Goal: Task Accomplishment & Management: Complete application form

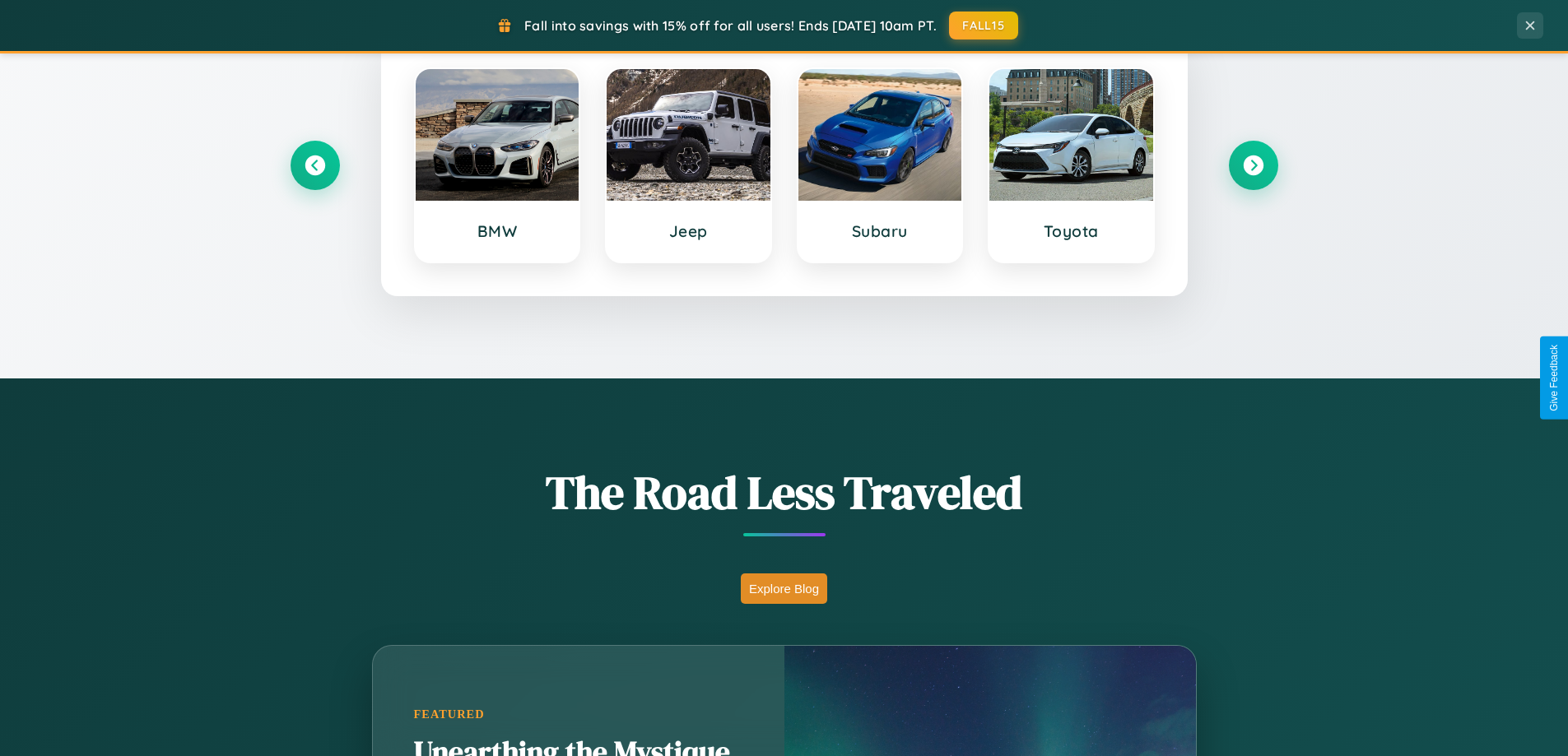
scroll to position [1132, 0]
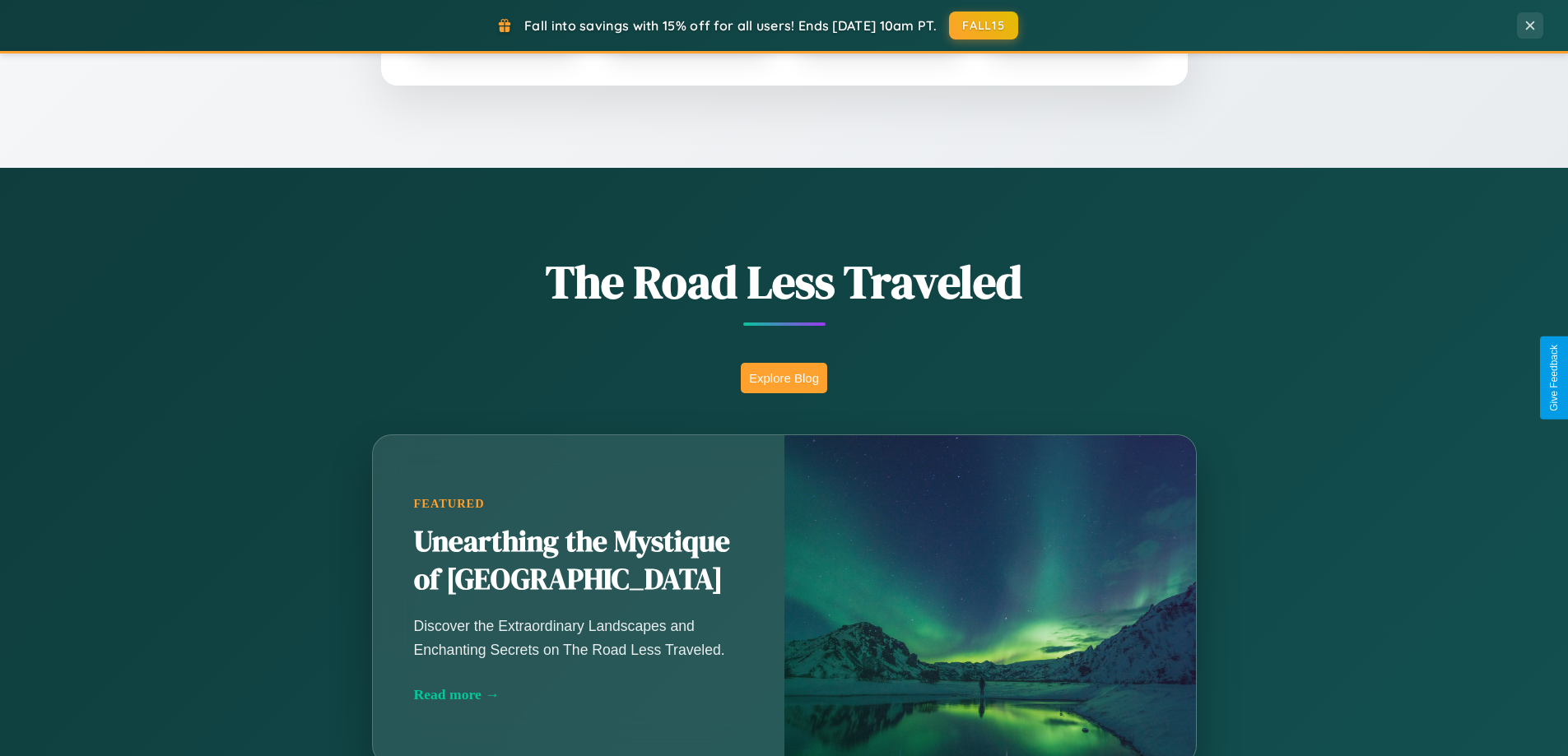
click at [783, 378] on button "Explore Blog" at bounding box center [784, 378] width 87 height 31
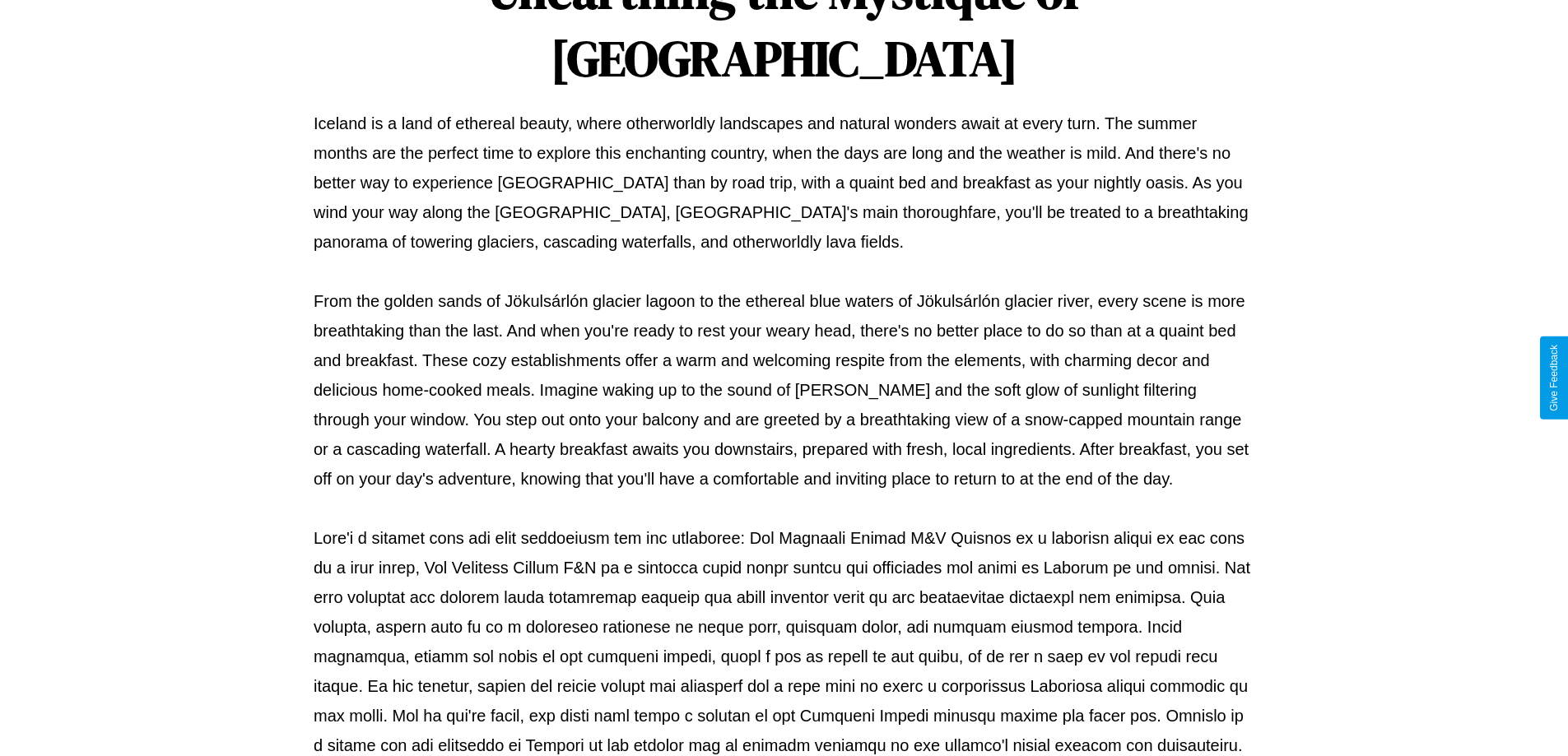
scroll to position [533, 0]
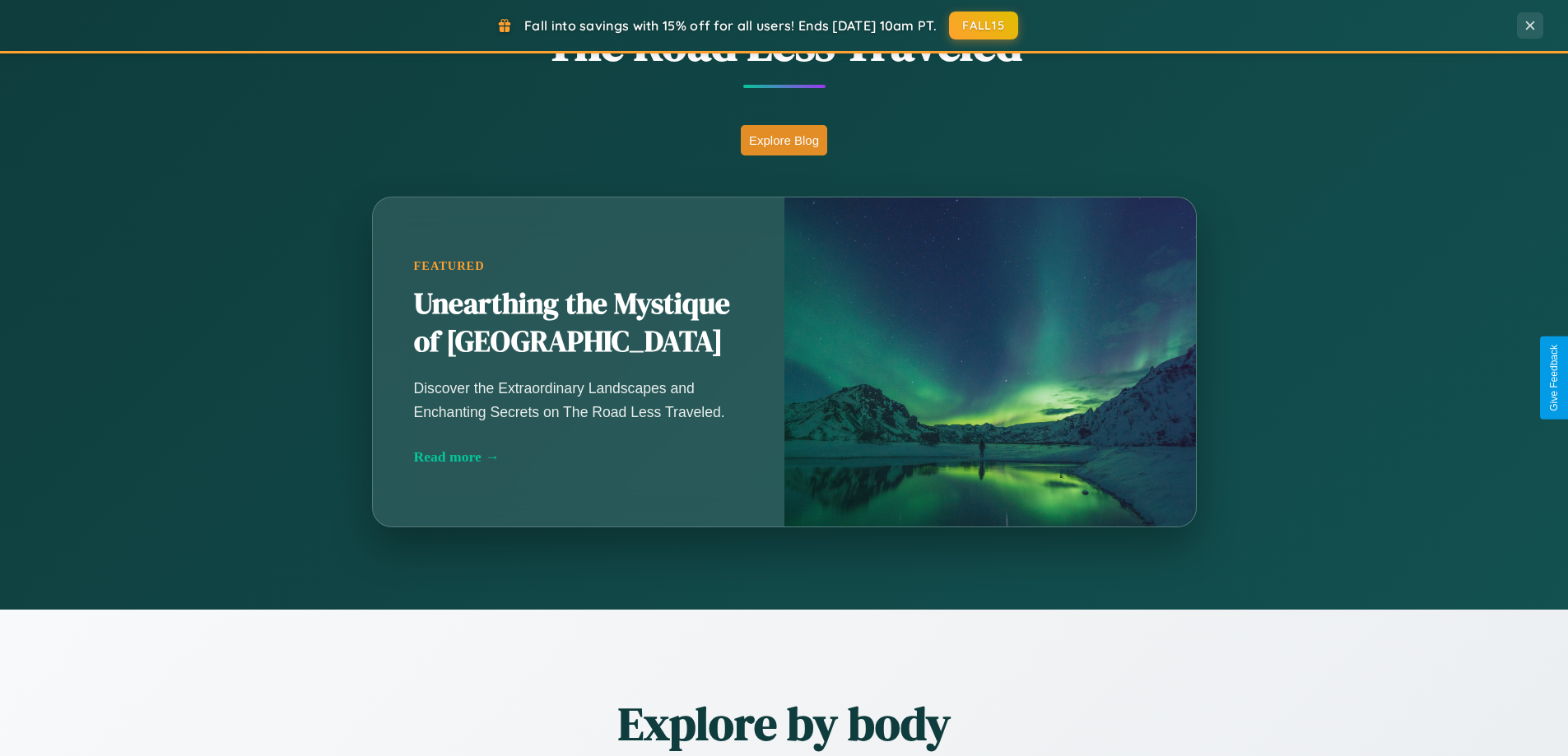
scroll to position [3167, 0]
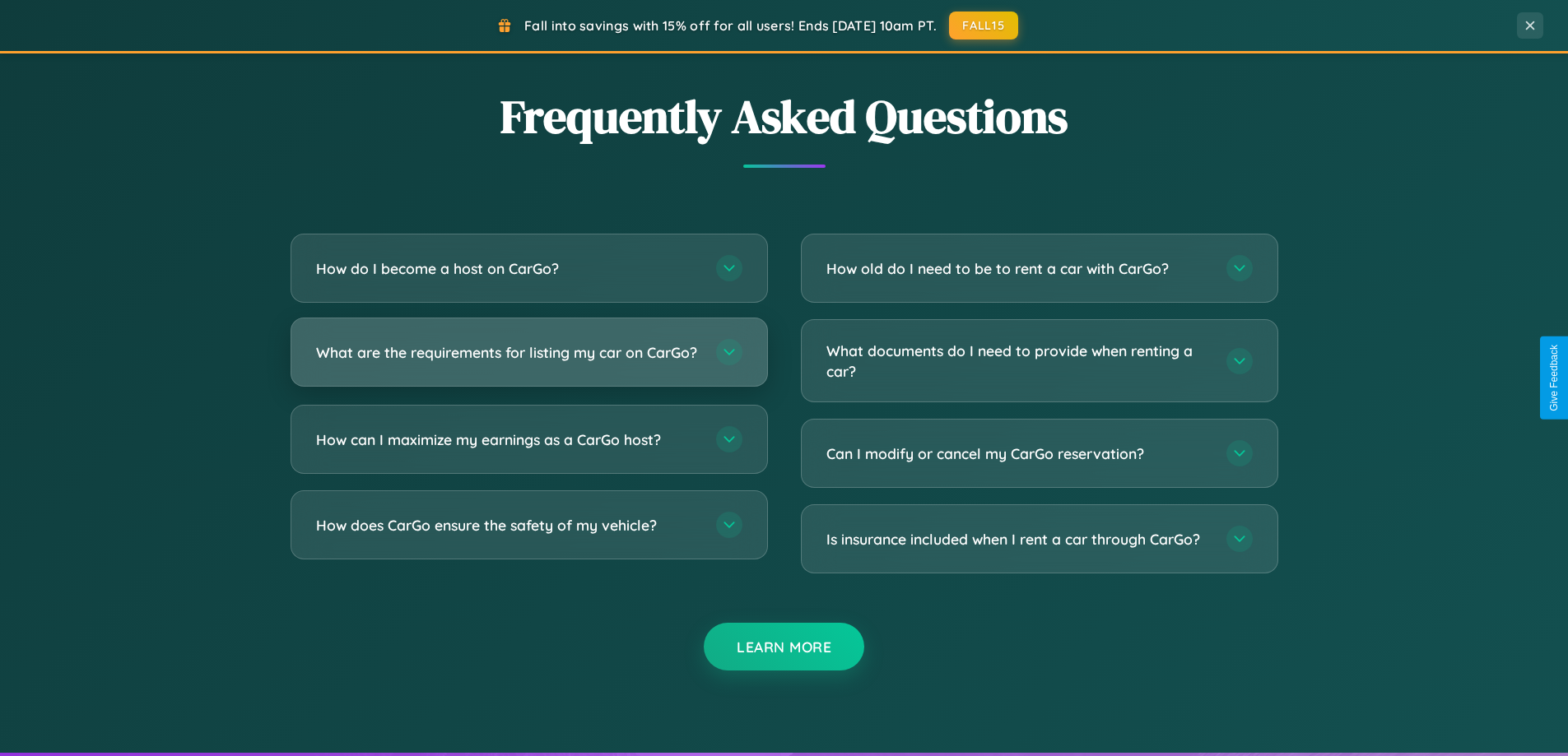
click at [528, 360] on h3 "What are the requirements for listing my car on CarGo?" at bounding box center [507, 353] width 383 height 21
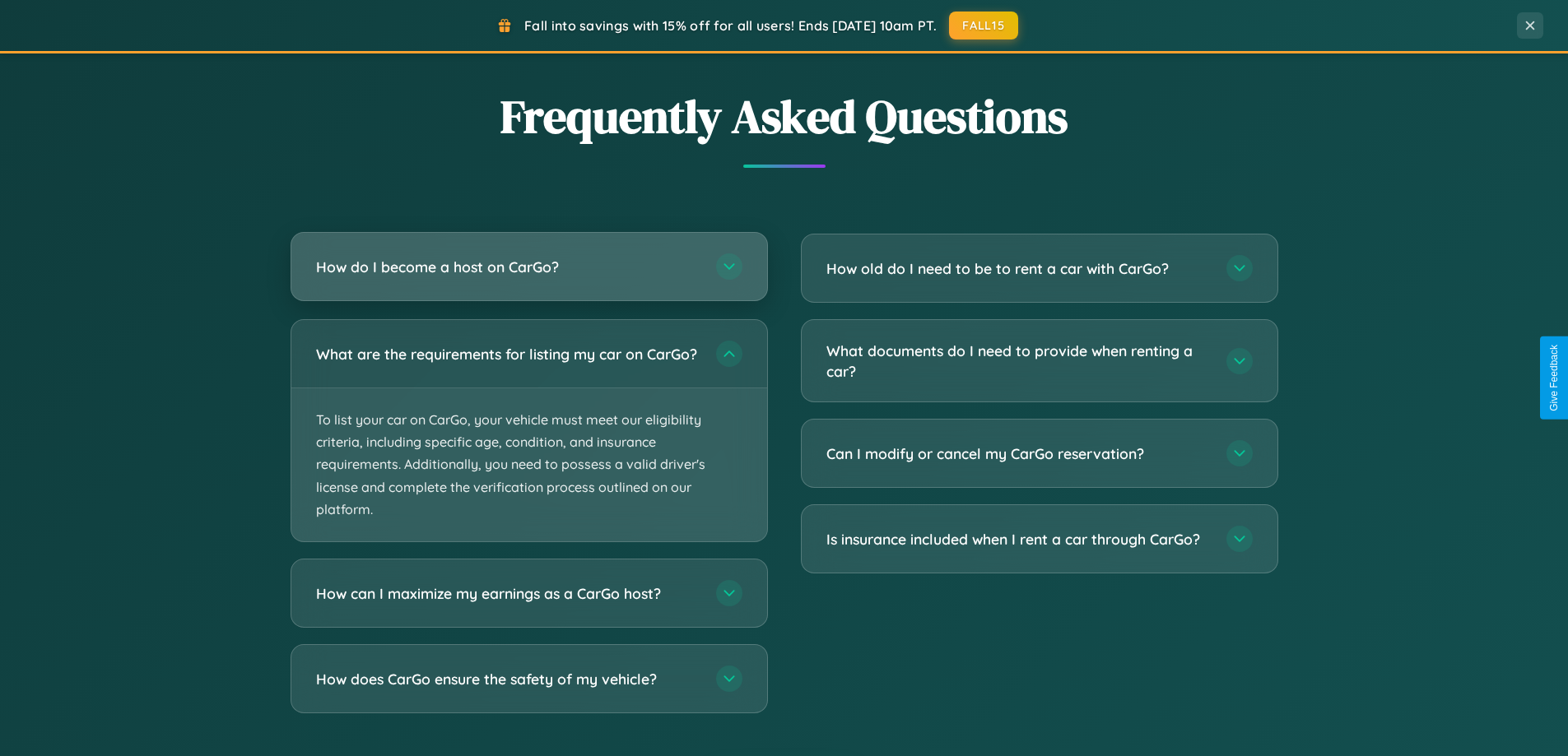
click at [528, 267] on h3 "How do I become a host on CarGo?" at bounding box center [507, 267] width 383 height 21
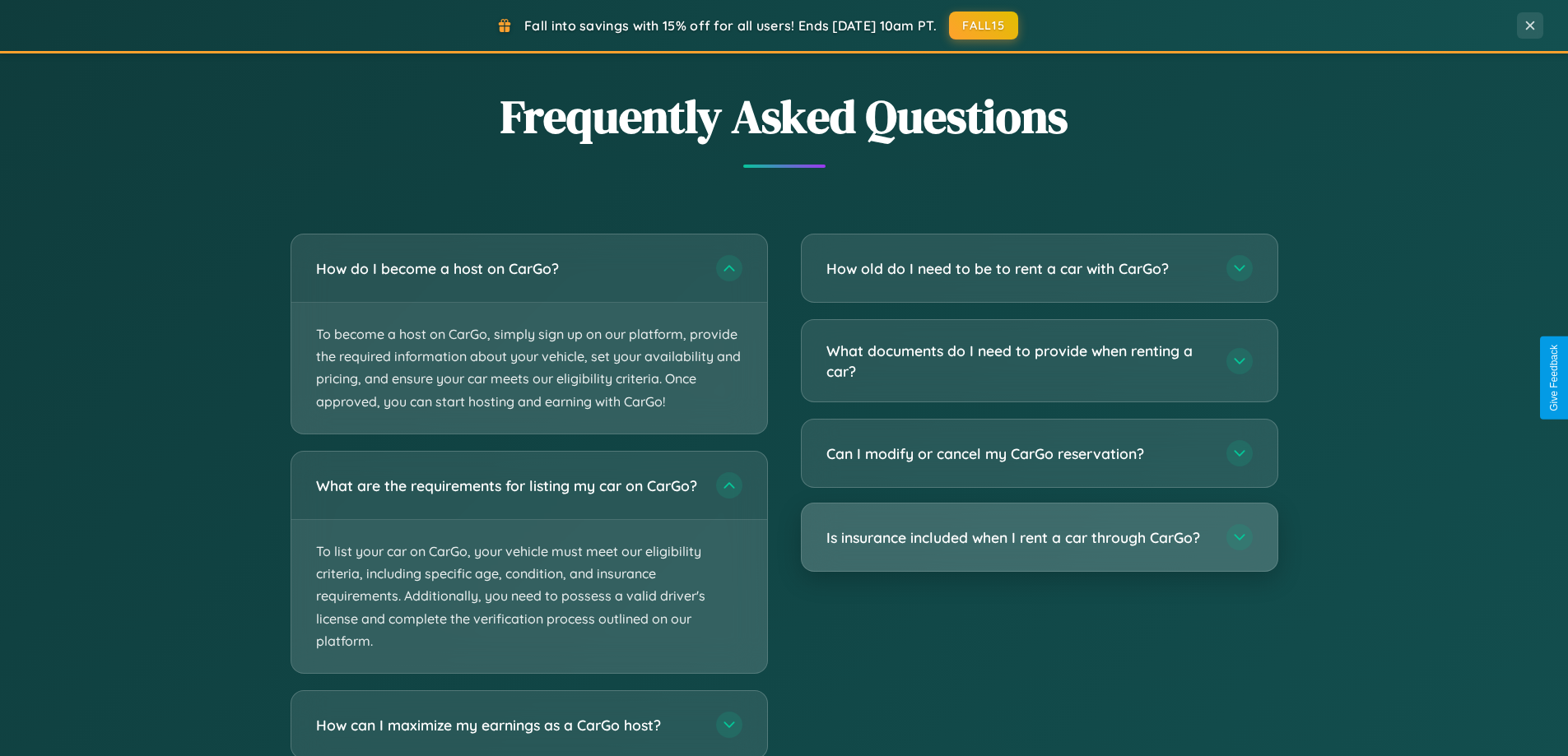
click at [1038, 539] on h3 "Is insurance included when I rent a car through CarGo?" at bounding box center [1018, 537] width 383 height 21
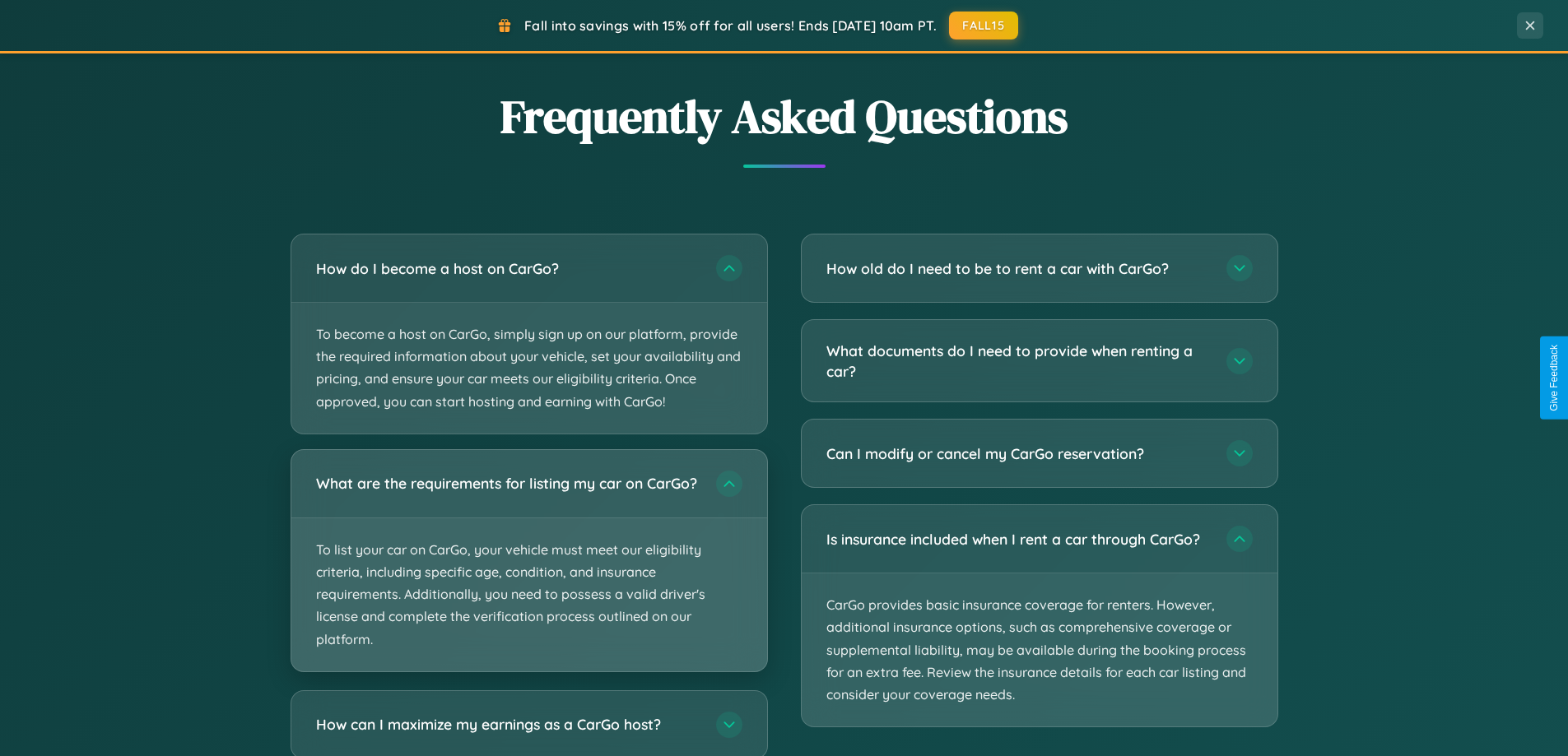
click at [528, 569] on p "To list your car on CarGo, your vehicle must meet our eligibility criteria, inc…" at bounding box center [529, 594] width 476 height 153
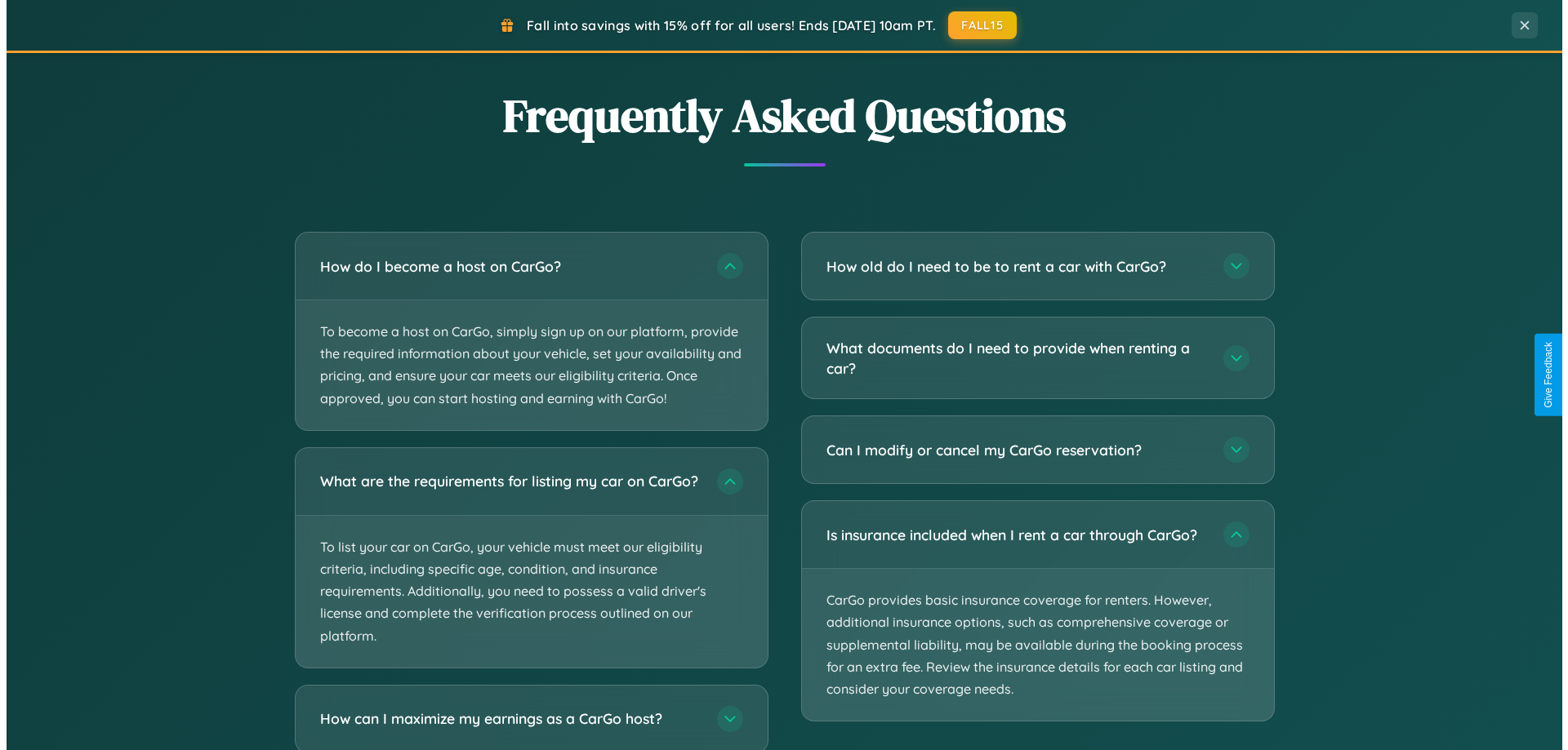
scroll to position [0, 0]
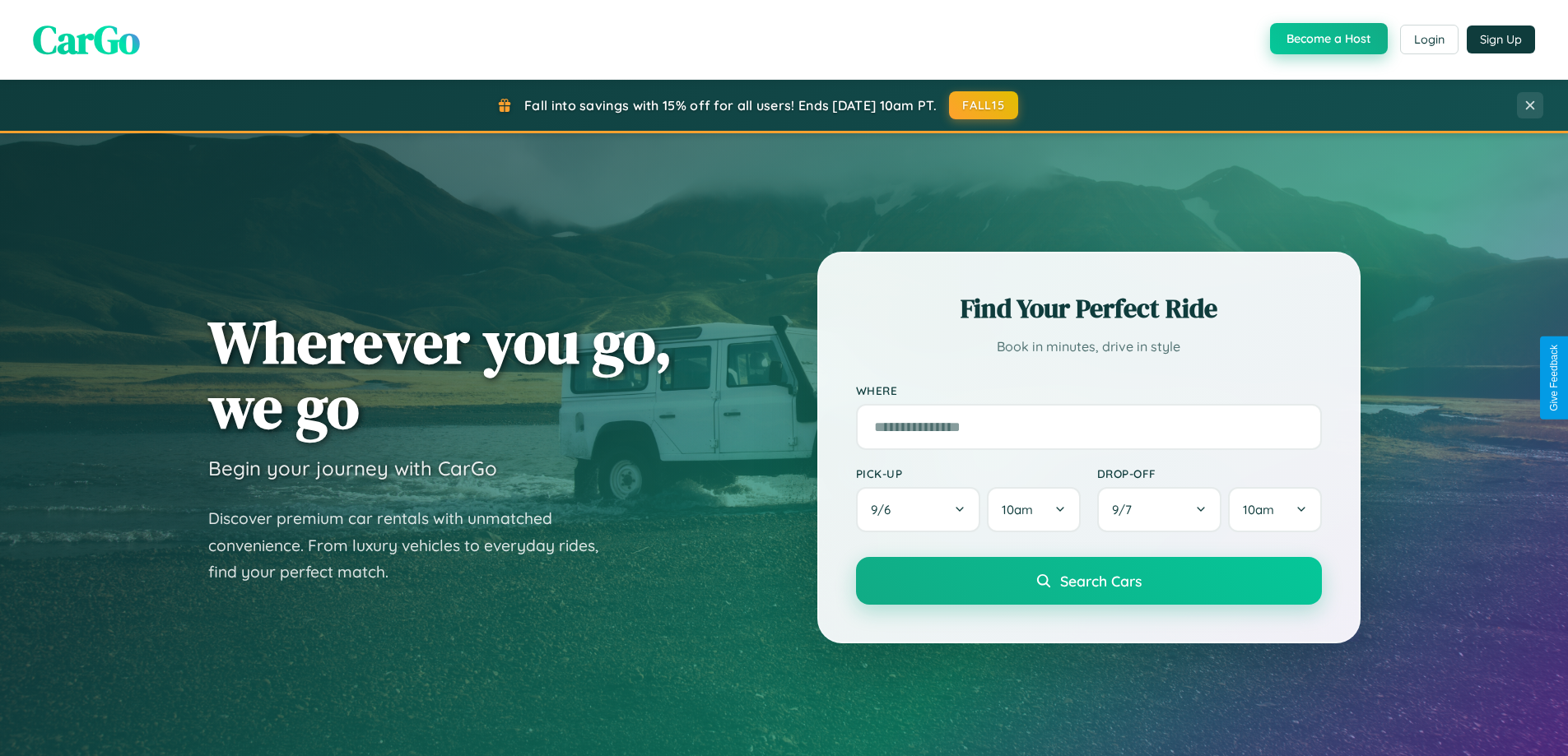
click at [1327, 40] on button "Become a Host" at bounding box center [1328, 38] width 118 height 32
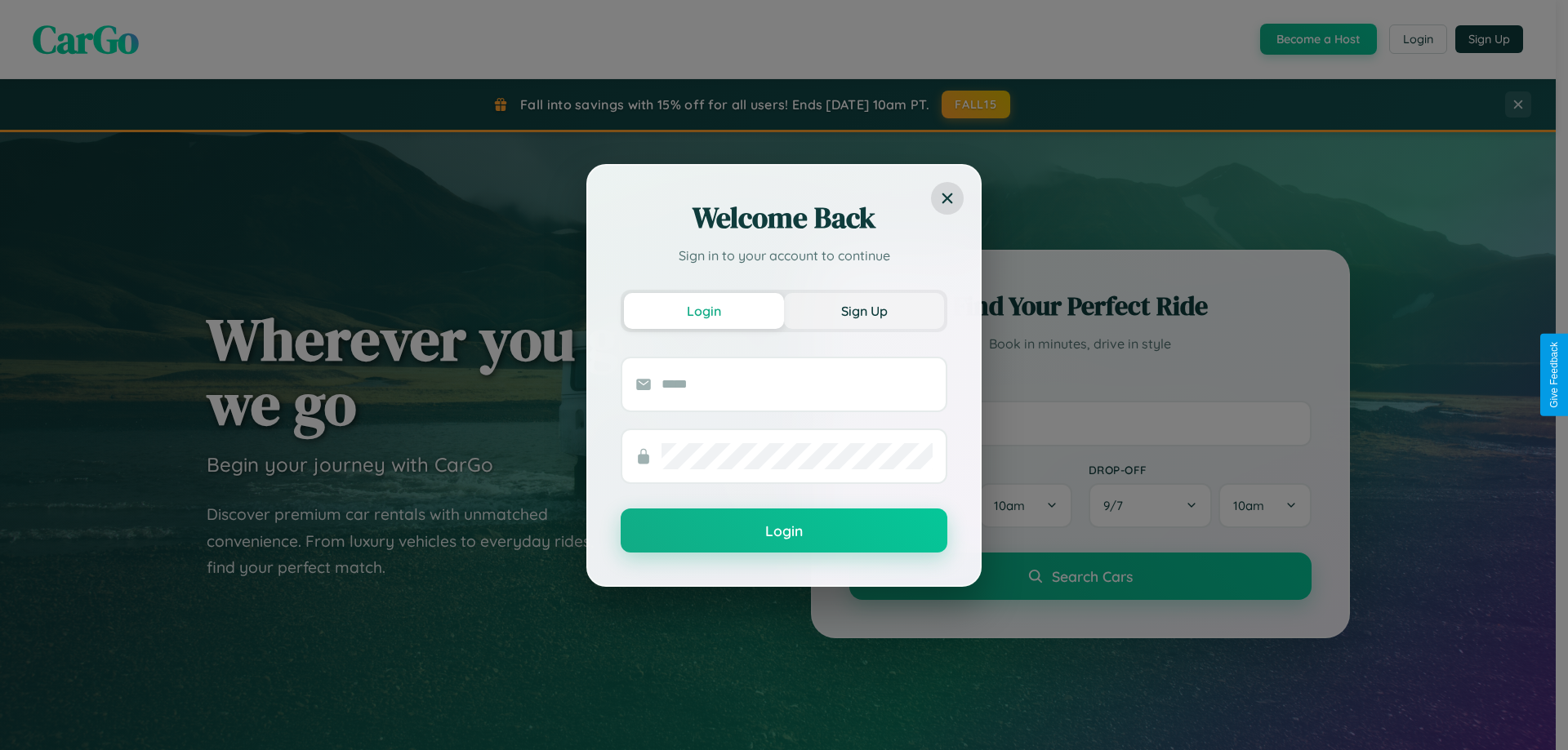
click at [864, 310] on button "Sign Up" at bounding box center [864, 311] width 160 height 36
